Goal: Information Seeking & Learning: Check status

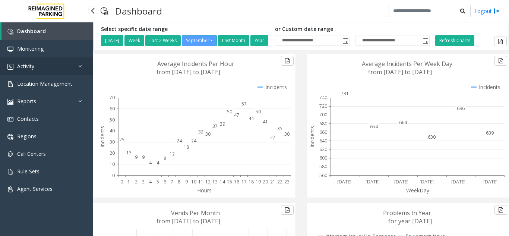
click at [19, 71] on link "Activity" at bounding box center [46, 66] width 93 height 18
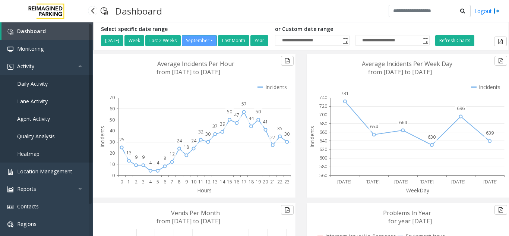
click at [48, 87] on link "Daily Activity" at bounding box center [46, 84] width 93 height 18
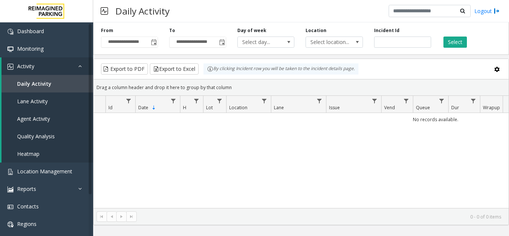
click at [155, 43] on span "Toggle popup" at bounding box center [154, 42] width 6 height 6
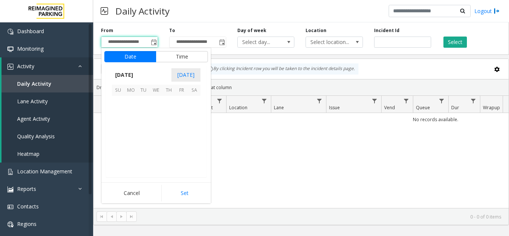
scroll to position [133639, 0]
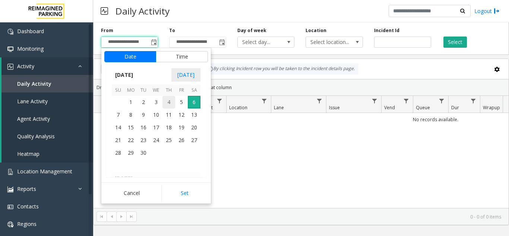
click at [167, 107] on span "4" at bounding box center [168, 102] width 13 height 13
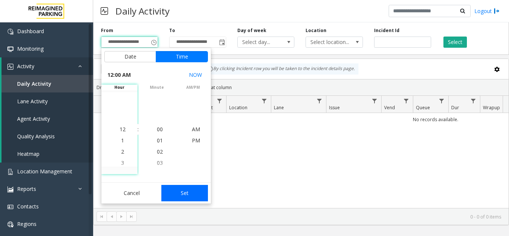
click at [185, 192] on button "Set" at bounding box center [184, 193] width 47 height 16
type input "**********"
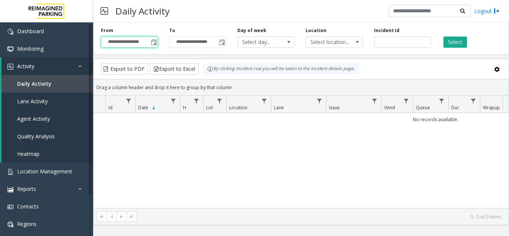
click at [442, 41] on div "Select" at bounding box center [470, 37] width 68 height 20
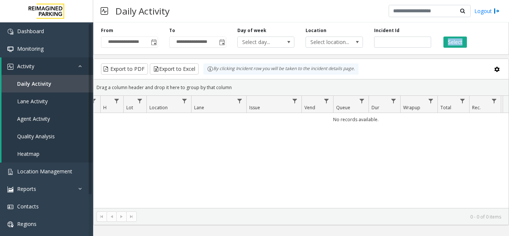
scroll to position [0, 86]
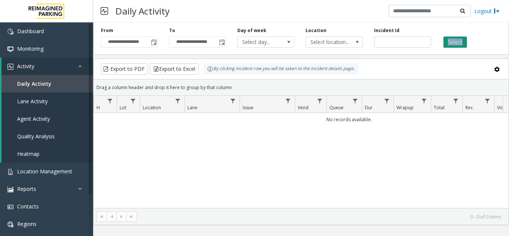
click at [453, 47] on button "Select" at bounding box center [454, 41] width 23 height 11
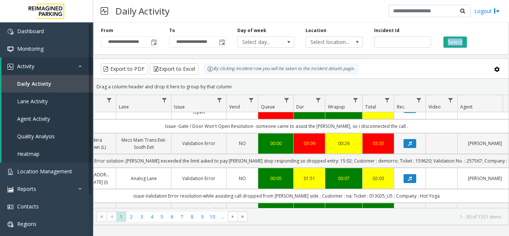
scroll to position [112, 155]
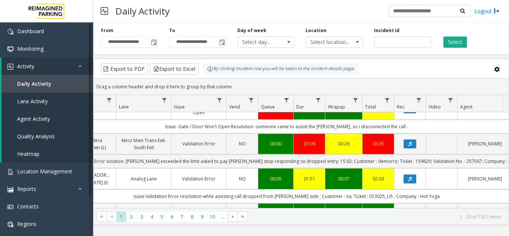
click at [430, 203] on td "Data table" at bounding box center [441, 217] width 32 height 28
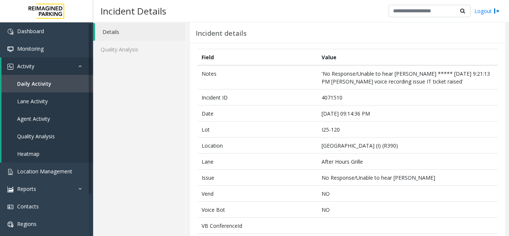
scroll to position [37, 0]
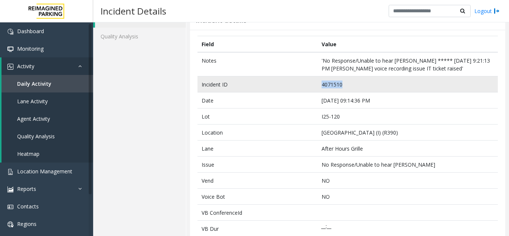
drag, startPoint x: 352, startPoint y: 86, endPoint x: 314, endPoint y: 81, distance: 37.5
click at [314, 81] on tr "Incident ID 4071510" at bounding box center [347, 84] width 300 height 16
copy tr "4071510"
click at [335, 79] on td "4071510" at bounding box center [407, 84] width 180 height 16
drag, startPoint x: 347, startPoint y: 82, endPoint x: 311, endPoint y: 82, distance: 35.4
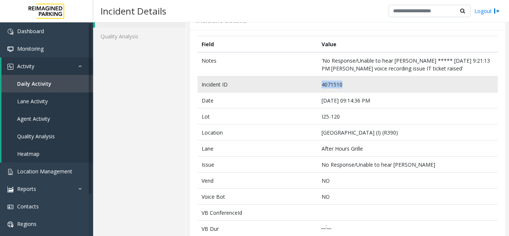
click at [311, 82] on tr "Incident ID 4071510" at bounding box center [347, 84] width 300 height 16
copy tr "4071510"
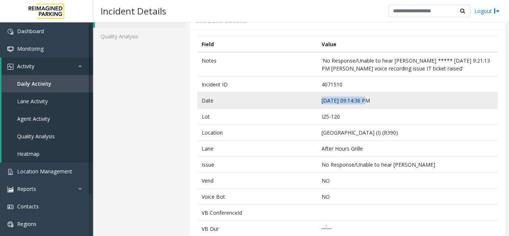
drag, startPoint x: 368, startPoint y: 99, endPoint x: 318, endPoint y: 99, distance: 49.2
click at [318, 99] on td "Sep 5 09:14:36 PM" at bounding box center [407, 100] width 180 height 16
copy td "Sep 5 09:14:36 PM"
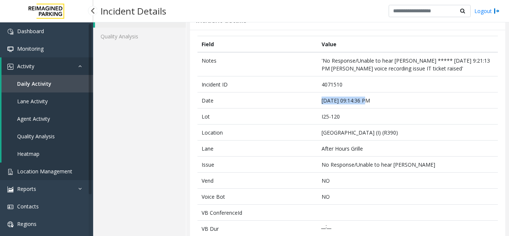
click at [70, 178] on link "Location Management" at bounding box center [46, 171] width 93 height 18
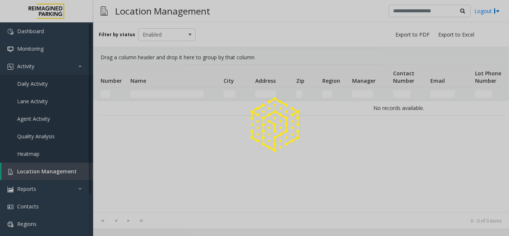
click at [145, 37] on div at bounding box center [254, 118] width 509 height 236
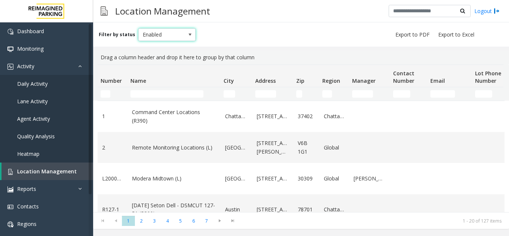
click at [187, 35] on span at bounding box center [190, 35] width 6 height 6
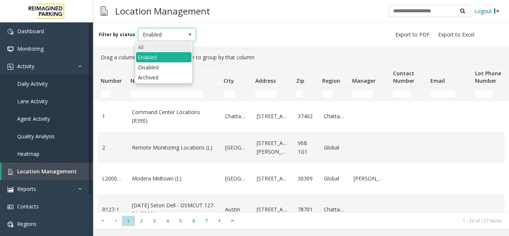
click at [159, 45] on li "All" at bounding box center [163, 47] width 55 height 10
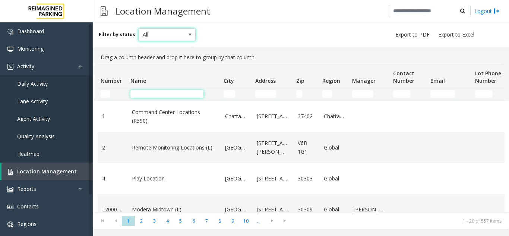
click at [151, 95] on input "Name Filter" at bounding box center [166, 93] width 73 height 7
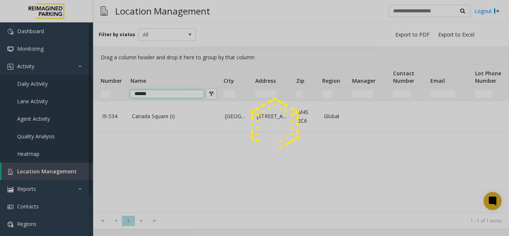
type input "******"
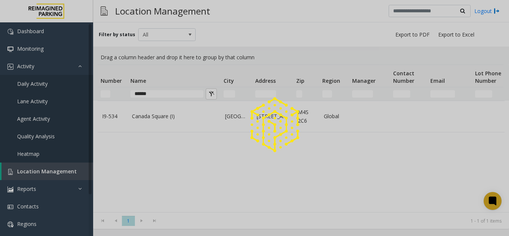
click at [151, 114] on div at bounding box center [254, 118] width 509 height 236
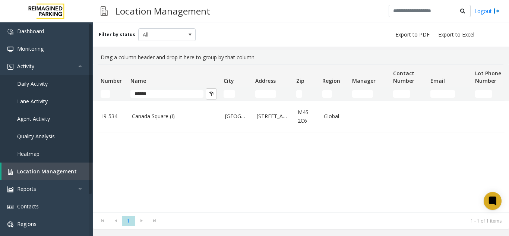
click at [151, 114] on link "Canada Square (I)" at bounding box center [174, 116] width 84 height 8
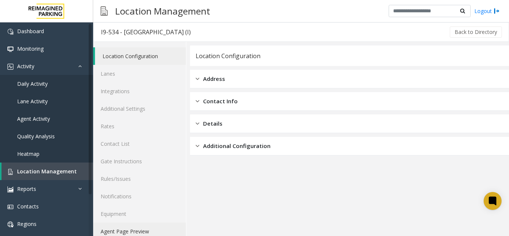
click at [136, 229] on link "Agent Page Preview" at bounding box center [139, 231] width 93 height 18
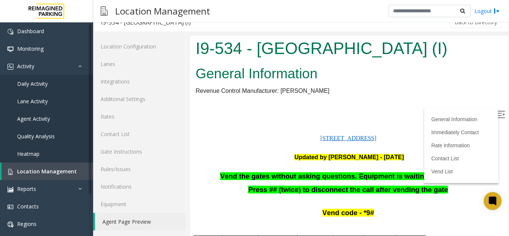
scroll to position [112, 0]
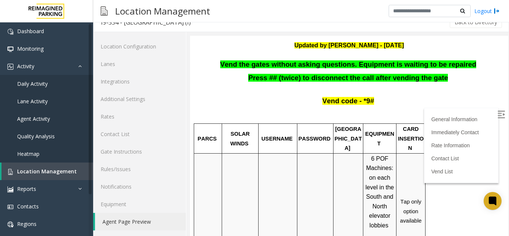
click at [497, 113] on img at bounding box center [500, 114] width 7 height 7
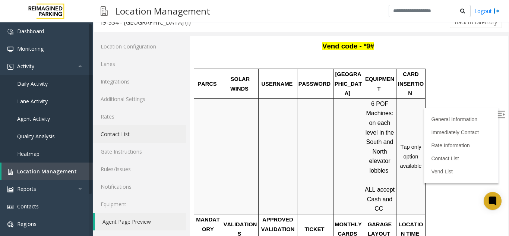
scroll to position [223, 0]
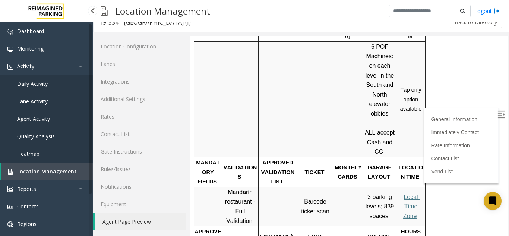
click at [67, 168] on span "Location Management" at bounding box center [47, 171] width 60 height 7
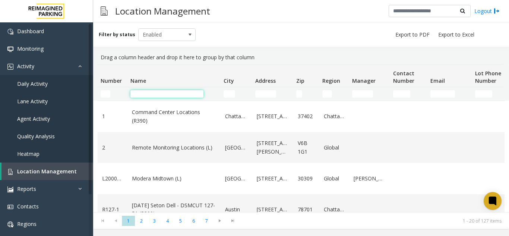
click at [186, 90] on input "Name Filter" at bounding box center [166, 93] width 73 height 7
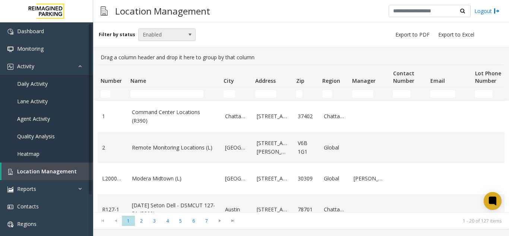
click at [154, 33] on span "Enabled" at bounding box center [161, 35] width 45 height 12
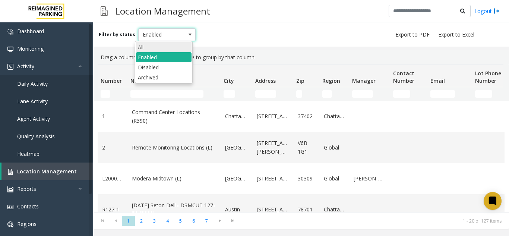
click at [155, 45] on li "All" at bounding box center [163, 47] width 55 height 10
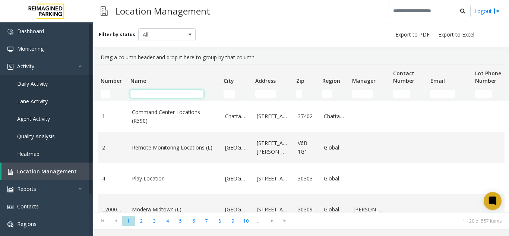
click at [140, 94] on input "Name Filter" at bounding box center [166, 93] width 73 height 7
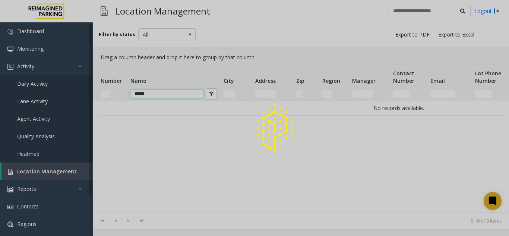
type input "*****"
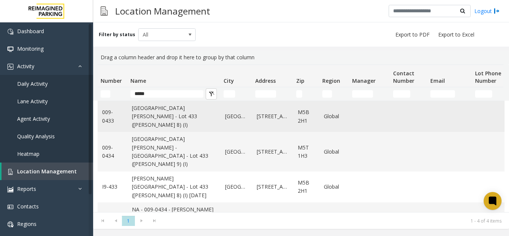
click at [149, 114] on link "NA - Eaton Centre - Lot 433 (Eaton 8) (I)" at bounding box center [174, 116] width 84 height 25
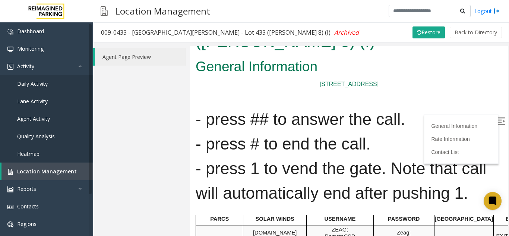
scroll to position [74, 0]
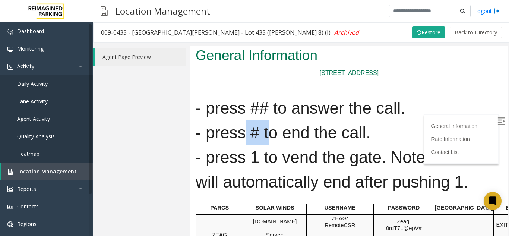
drag, startPoint x: 247, startPoint y: 111, endPoint x: 267, endPoint y: 110, distance: 20.1
click at [267, 110] on h1 "- press ## to answer the call. - press # to end the call. - press 1 to vend the…" at bounding box center [348, 144] width 307 height 98
click at [255, 115] on h1 "- press ## to answer the call. - press # to end the call. - press 1 to vend the…" at bounding box center [348, 144] width 307 height 98
click at [497, 121] on img at bounding box center [500, 120] width 7 height 7
click at [66, 172] on span "Location Management" at bounding box center [47, 171] width 60 height 7
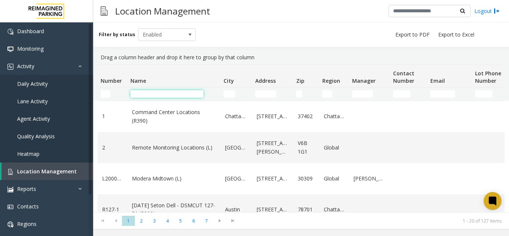
click at [133, 93] on input "Name Filter" at bounding box center [166, 93] width 73 height 7
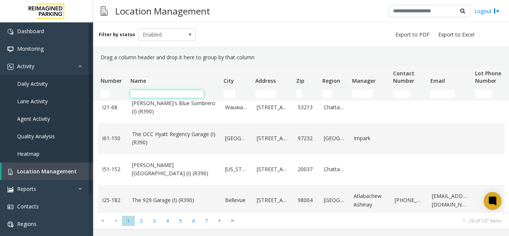
scroll to position [298, 0]
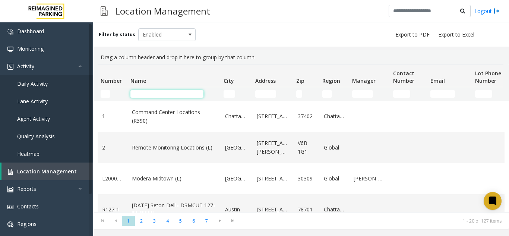
scroll to position [298, 0]
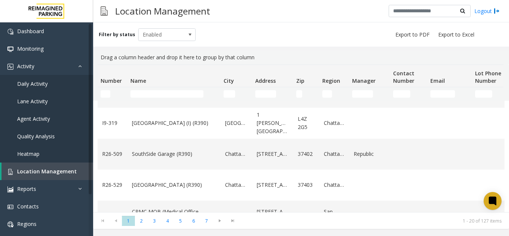
scroll to position [372, 0]
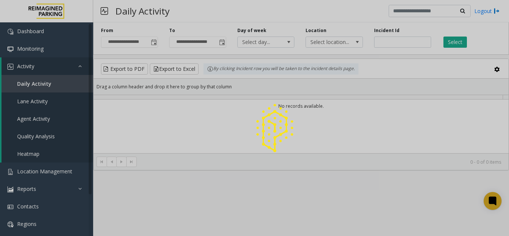
click at [153, 44] on div at bounding box center [254, 118] width 509 height 236
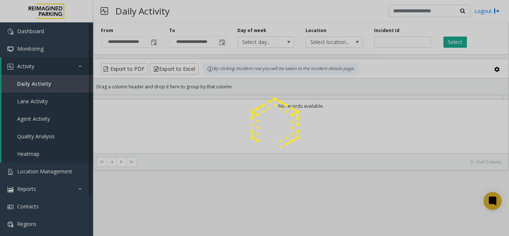
click at [153, 44] on div at bounding box center [254, 118] width 509 height 236
click at [157, 42] on div at bounding box center [254, 118] width 509 height 236
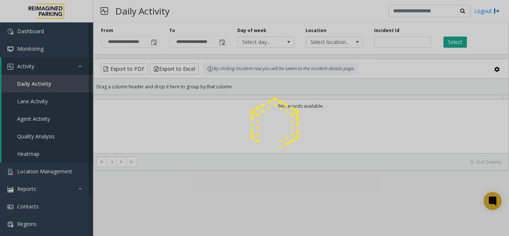
click at [157, 42] on div at bounding box center [254, 118] width 509 height 236
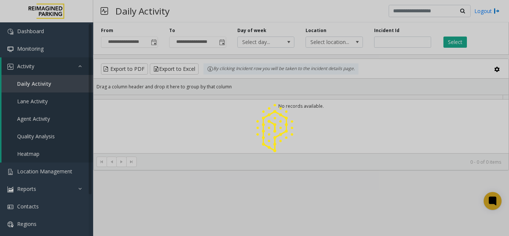
click at [157, 42] on div at bounding box center [254, 118] width 509 height 236
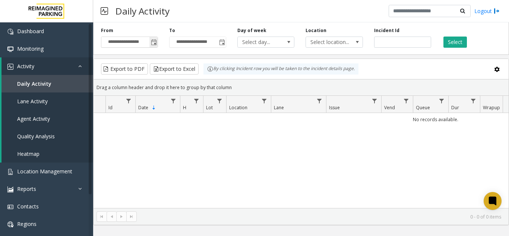
click at [155, 45] on span "Toggle popup" at bounding box center [154, 42] width 6 height 6
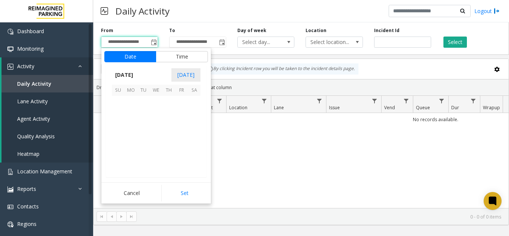
scroll to position [133639, 0]
click at [163, 99] on span "4" at bounding box center [168, 102] width 13 height 13
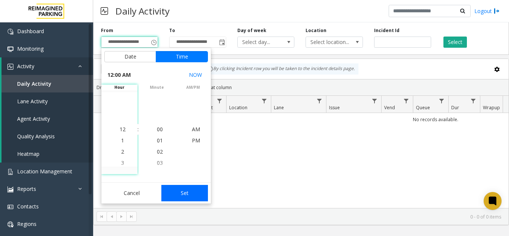
click at [189, 197] on button "Set" at bounding box center [184, 193] width 47 height 16
type input "**********"
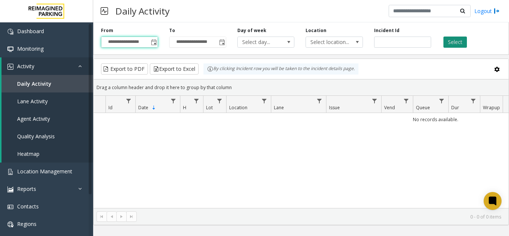
click at [462, 36] on button "Select" at bounding box center [454, 41] width 23 height 11
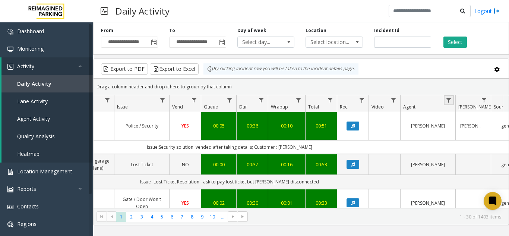
click at [444, 99] on link "Data table" at bounding box center [448, 100] width 10 height 10
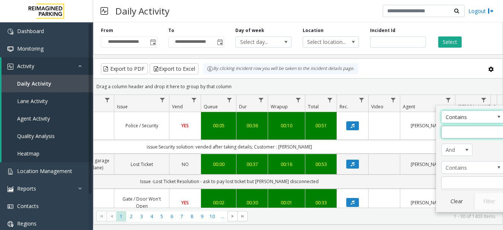
click at [457, 132] on input "Agent Filter" at bounding box center [472, 132] width 63 height 13
type input "******"
click button "Filter" at bounding box center [489, 201] width 31 height 16
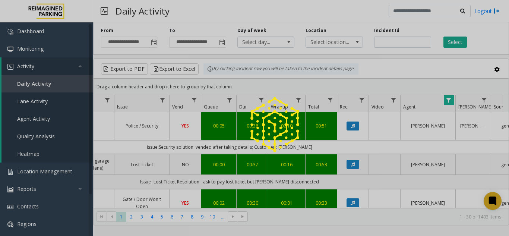
drag, startPoint x: 358, startPoint y: 206, endPoint x: 333, endPoint y: 200, distance: 25.9
click at [333, 200] on div at bounding box center [254, 118] width 509 height 236
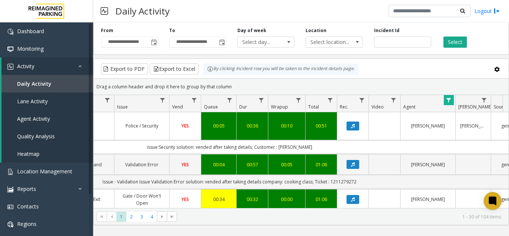
drag, startPoint x: 343, startPoint y: 204, endPoint x: 301, endPoint y: 205, distance: 41.3
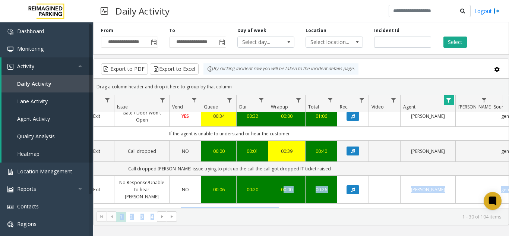
drag, startPoint x: 306, startPoint y: 208, endPoint x: 278, endPoint y: 200, distance: 29.4
click at [278, 200] on kendo-grid "Export to PDF Export to Excel By clicking Incident row you will be taken to the…" at bounding box center [301, 141] width 416 height 166
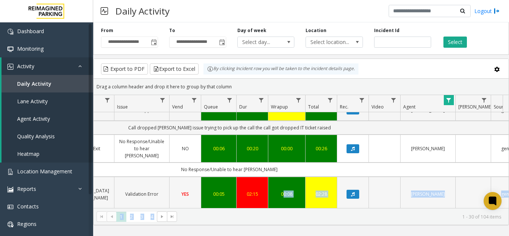
scroll to position [137, 212]
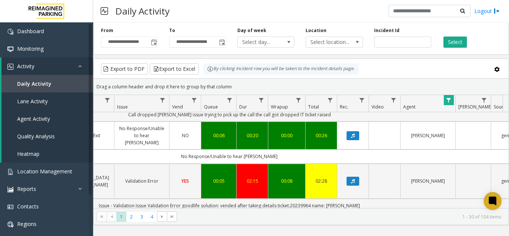
click at [342, 83] on div "Drag a column header and drop it here to group by that column" at bounding box center [300, 86] width 415 height 13
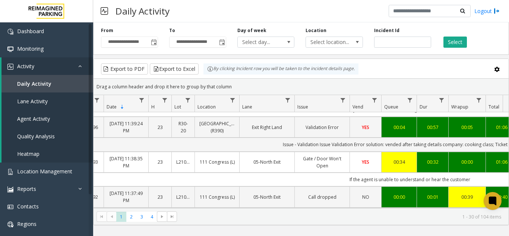
scroll to position [0, 96]
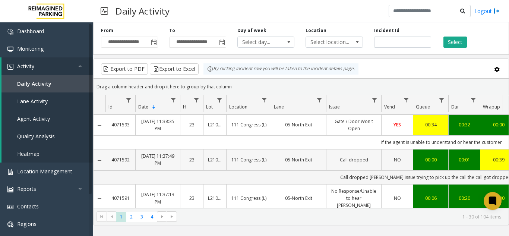
click at [131, 155] on td "4071592" at bounding box center [120, 159] width 30 height 21
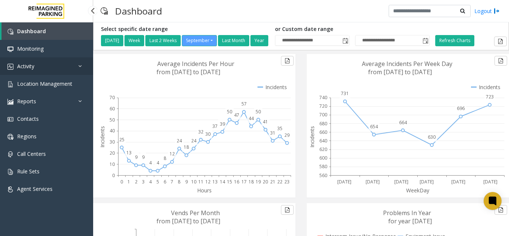
click at [70, 72] on link "Activity" at bounding box center [46, 66] width 93 height 18
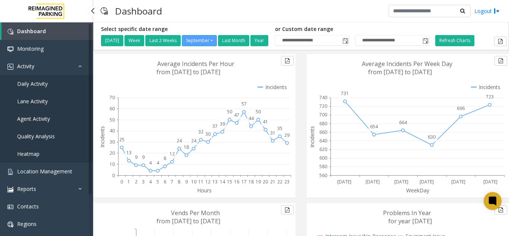
click at [70, 88] on link "Daily Activity" at bounding box center [46, 84] width 93 height 18
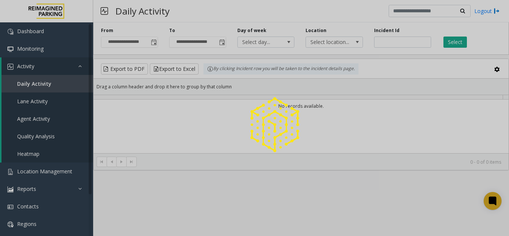
click at [152, 43] on div at bounding box center [254, 118] width 509 height 236
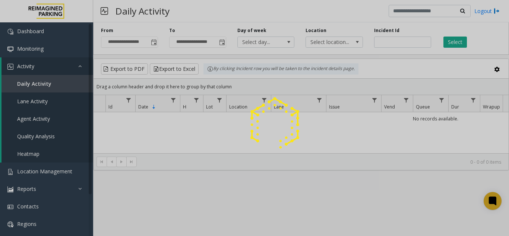
click at [152, 43] on div at bounding box center [254, 118] width 509 height 236
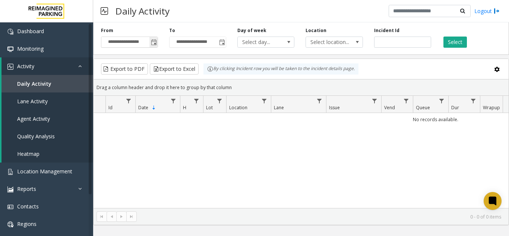
click at [152, 43] on span "Toggle popup" at bounding box center [154, 42] width 6 height 6
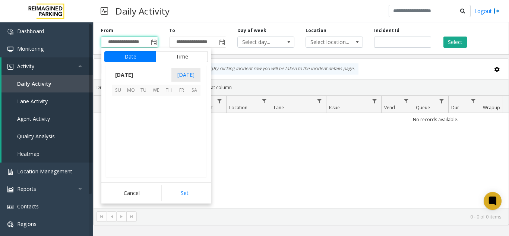
scroll to position [133639, 0]
click at [168, 98] on span "4" at bounding box center [168, 102] width 13 height 13
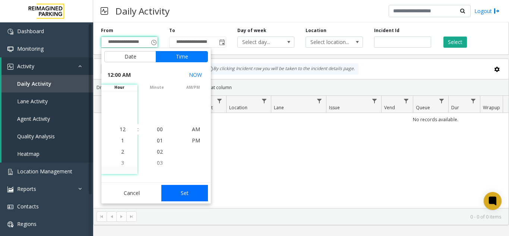
click at [185, 187] on button "Set" at bounding box center [184, 193] width 47 height 16
type input "**********"
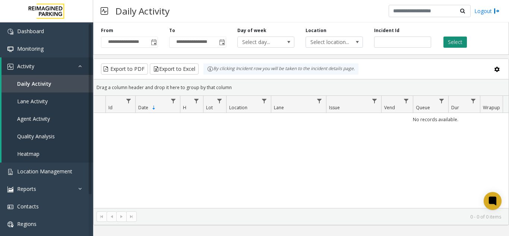
click at [450, 44] on button "Select" at bounding box center [454, 41] width 23 height 11
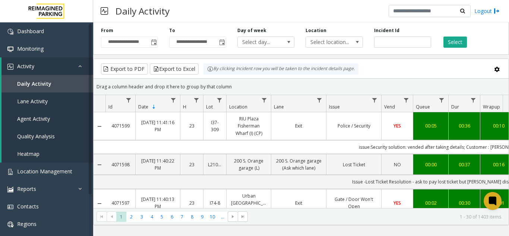
drag, startPoint x: 298, startPoint y: 204, endPoint x: 309, endPoint y: 208, distance: 12.2
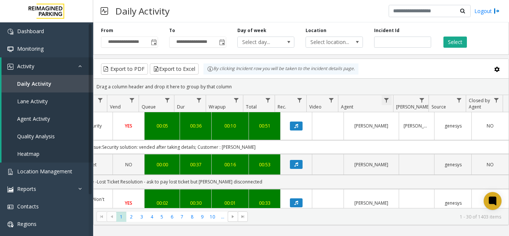
click at [388, 101] on span "Data table" at bounding box center [386, 100] width 6 height 6
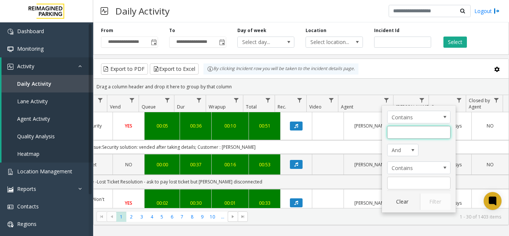
click at [402, 126] on input "Agent Filter" at bounding box center [418, 132] width 63 height 13
type input "*****"
click button "Filter" at bounding box center [435, 201] width 31 height 16
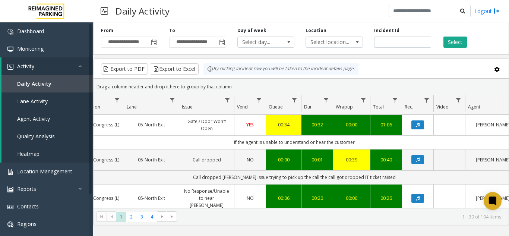
scroll to position [112, 147]
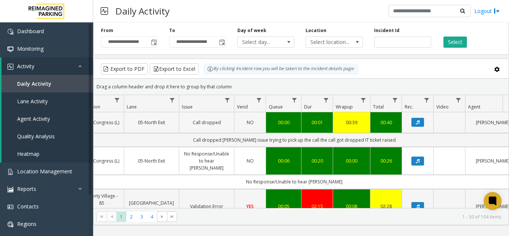
click at [436, 123] on td "Data table" at bounding box center [449, 122] width 32 height 21
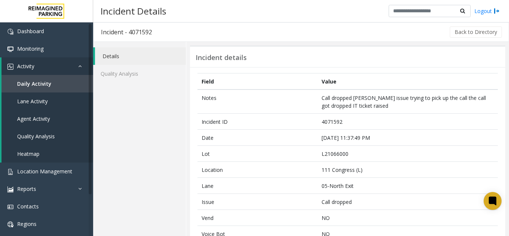
drag, startPoint x: 165, startPoint y: 33, endPoint x: 128, endPoint y: 31, distance: 36.2
drag, startPoint x: 153, startPoint y: 32, endPoint x: 129, endPoint y: 26, distance: 25.3
click at [129, 26] on h3 "Incident - 4071592" at bounding box center [126, 31] width 66 height 17
copy h3 "4071592"
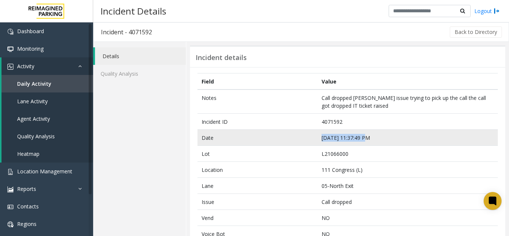
drag, startPoint x: 361, startPoint y: 139, endPoint x: 319, endPoint y: 142, distance: 42.6
click at [319, 142] on td "Sep 5 11:37:49 PM" at bounding box center [407, 138] width 180 height 16
copy td "Sep 5 11:37:49 PM"
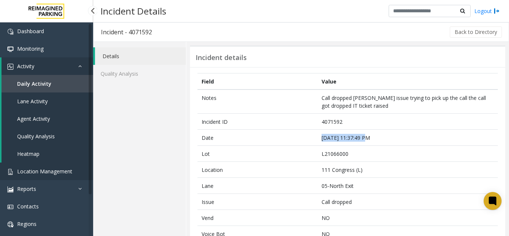
click at [55, 170] on span "Location Management" at bounding box center [44, 171] width 55 height 7
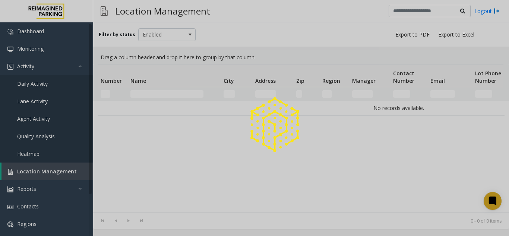
click at [55, 170] on div at bounding box center [254, 118] width 509 height 236
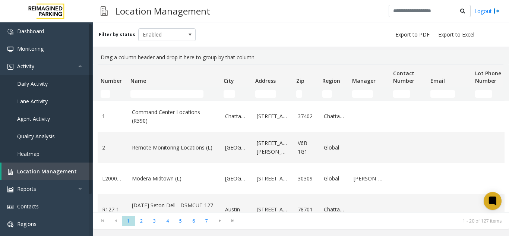
click at [429, 60] on div "Drag a column header and drop it here to group by that column" at bounding box center [301, 57] width 407 height 14
drag, startPoint x: 388, startPoint y: 28, endPoint x: 397, endPoint y: 23, distance: 10.2
click at [388, 28] on div "Filter by status Enabled" at bounding box center [301, 34] width 416 height 24
click at [56, 87] on link "Daily Activity" at bounding box center [46, 84] width 93 height 18
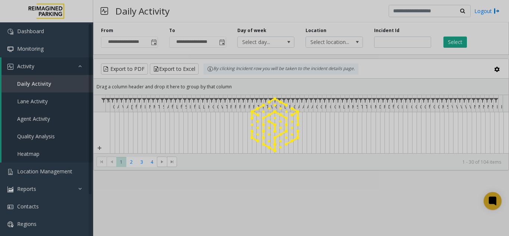
click at [152, 45] on div at bounding box center [254, 118] width 509 height 236
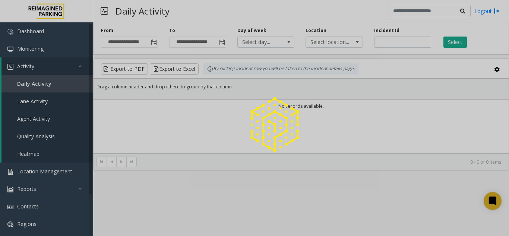
click at [154, 43] on div at bounding box center [254, 118] width 509 height 236
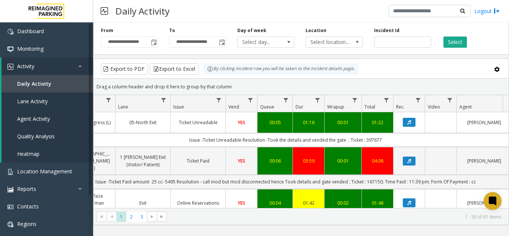
scroll to position [0, 167]
